Goal: Connect with others: Connect with others

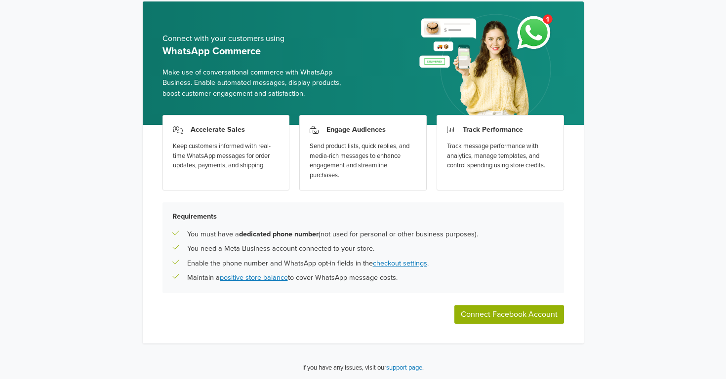
scroll to position [38, 0]
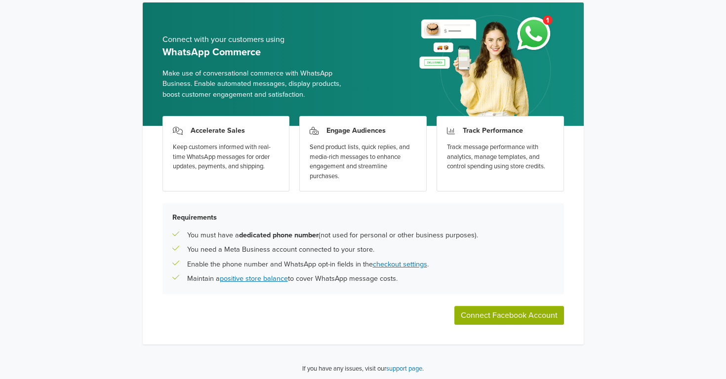
click at [549, 318] on button "Connect Facebook Account" at bounding box center [509, 315] width 110 height 19
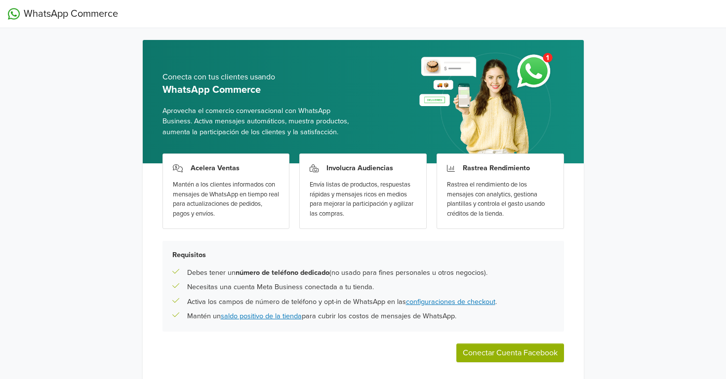
click at [536, 345] on button "Conectar Cuenta Facebook" at bounding box center [510, 353] width 108 height 19
click at [498, 349] on button "Conectar Cuenta Facebook" at bounding box center [510, 353] width 108 height 19
click at [525, 351] on button "Conectar Cuenta Facebook" at bounding box center [510, 353] width 108 height 19
click at [500, 356] on button "Conectar Cuenta Facebook" at bounding box center [510, 353] width 108 height 19
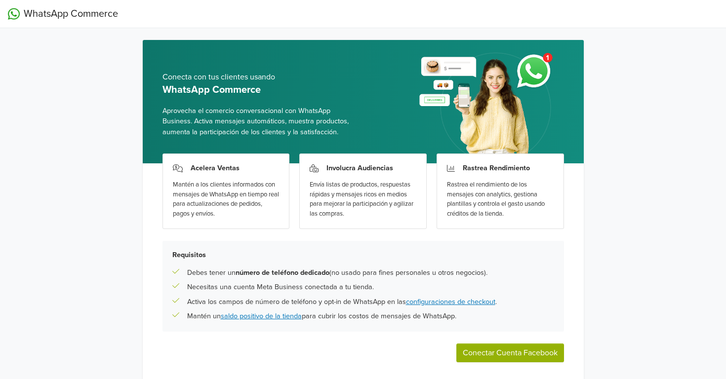
click at [501, 347] on button "Conectar Cuenta Facebook" at bounding box center [510, 353] width 108 height 19
click at [494, 355] on button "Conectar Cuenta Facebook" at bounding box center [510, 353] width 108 height 19
click at [500, 347] on button "Conectar Cuenta Facebook" at bounding box center [510, 353] width 108 height 19
click at [514, 352] on button "Conectar Cuenta Facebook" at bounding box center [510, 353] width 108 height 19
click at [224, 0] on html "WhatsApp Commerce Conecta con tus clientes usando WhatsApp Commerce Aprovecha e…" at bounding box center [363, 210] width 726 height 420
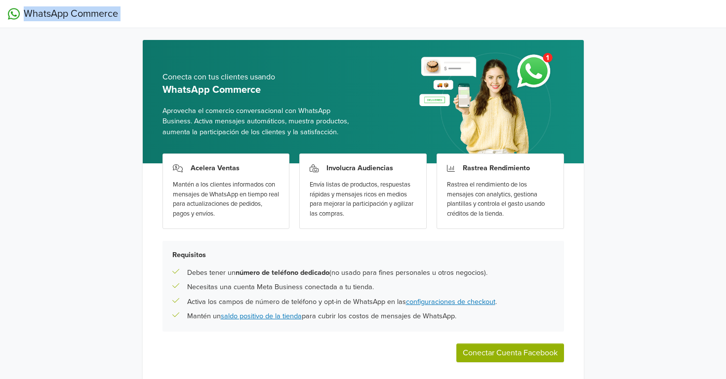
click at [521, 352] on button "Conectar Cuenta Facebook" at bounding box center [510, 353] width 108 height 19
